Goal: Information Seeking & Learning: Learn about a topic

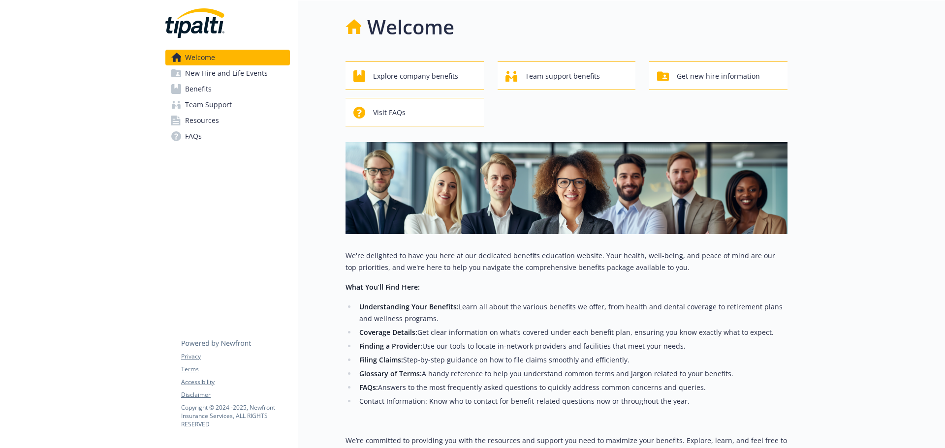
click at [205, 90] on span "Benefits" at bounding box center [198, 89] width 27 height 16
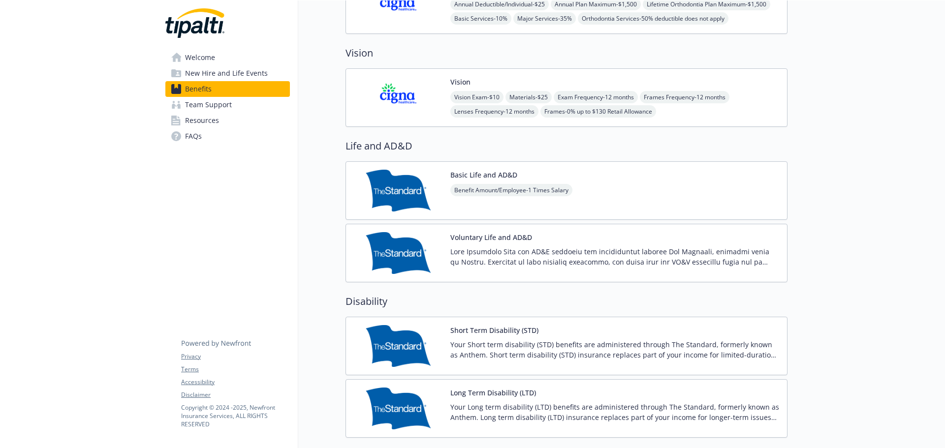
scroll to position [541, 0]
